Goal: Task Accomplishment & Management: Manage account settings

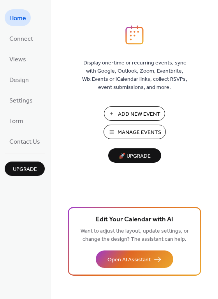
click at [138, 131] on span "Manage Events" at bounding box center [139, 133] width 44 height 8
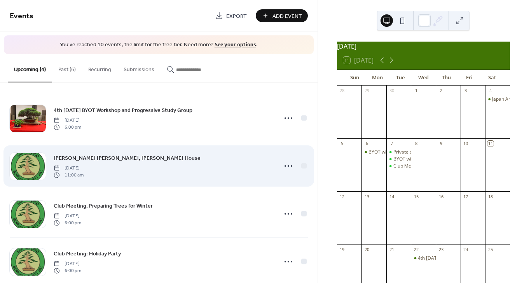
click at [178, 177] on div "[PERSON_NAME] [PERSON_NAME], [PERSON_NAME][GEOGRAPHIC_DATA] [DATE] 11:00 am" at bounding box center [163, 166] width 219 height 25
click at [159, 168] on div "[PERSON_NAME] [PERSON_NAME], [PERSON_NAME][GEOGRAPHIC_DATA] [DATE] 11:00 am" at bounding box center [163, 166] width 219 height 25
click at [282, 165] on icon at bounding box center [288, 166] width 12 height 12
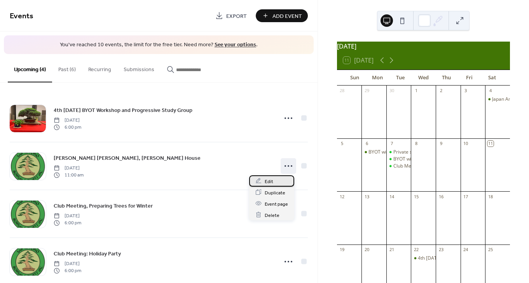
click at [276, 184] on div "Edit" at bounding box center [271, 180] width 45 height 11
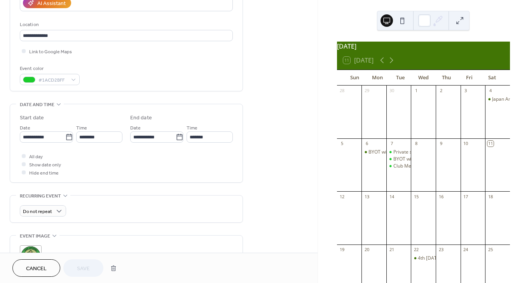
scroll to position [148, 0]
click at [177, 138] on icon at bounding box center [180, 138] width 8 height 8
click at [176, 138] on input "**********" at bounding box center [152, 137] width 45 height 11
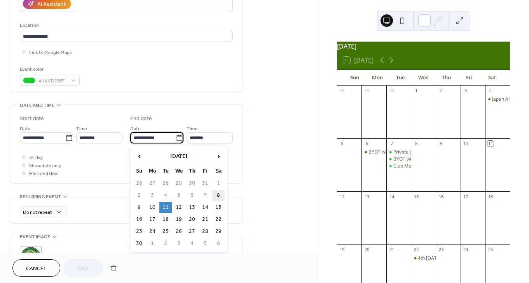
click at [217, 193] on td "8" at bounding box center [218, 195] width 12 height 11
type input "**********"
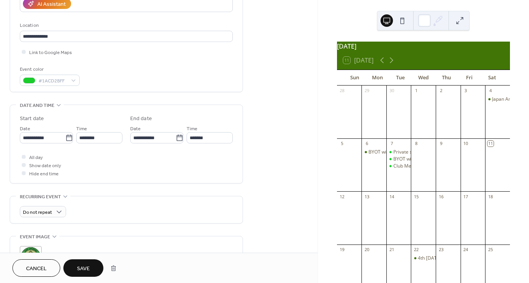
click at [276, 146] on div "**********" at bounding box center [159, 133] width 318 height 476
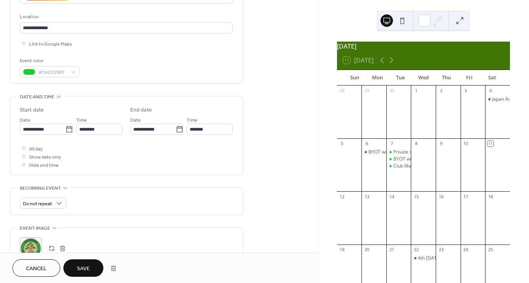
scroll to position [165, 0]
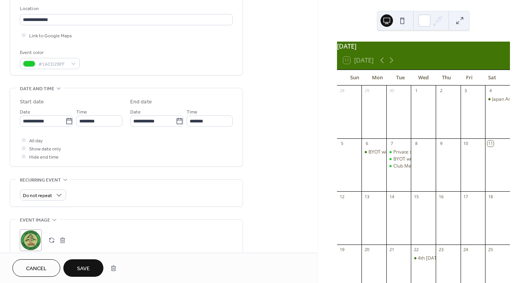
click at [89, 263] on button "Save" at bounding box center [83, 267] width 40 height 17
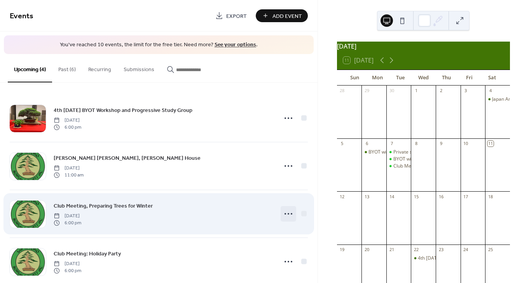
click at [285, 213] on circle at bounding box center [286, 214] width 2 height 2
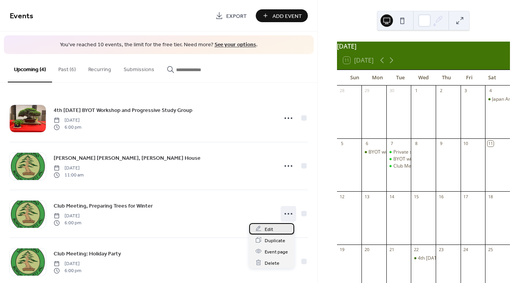
click at [276, 230] on div "Edit" at bounding box center [271, 228] width 45 height 11
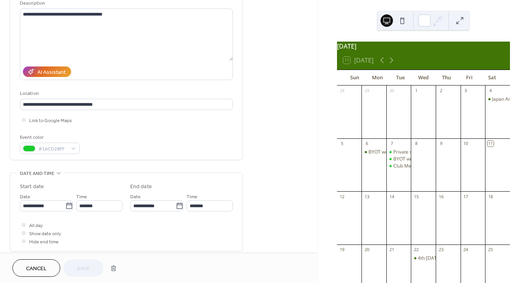
scroll to position [81, 0]
click at [37, 267] on span "Cancel" at bounding box center [36, 269] width 21 height 8
